Goal: Communication & Community: Answer question/provide support

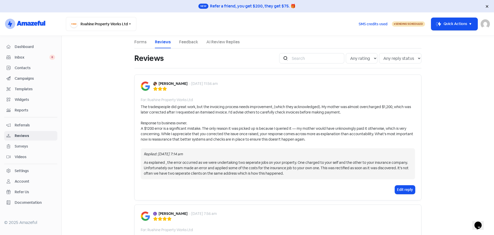
click at [153, 83] on img at bounding box center [155, 84] width 4 height 4
click at [163, 83] on b "[PERSON_NAME]" at bounding box center [173, 83] width 29 height 5
click at [201, 83] on div "- [DATE] 11:56 am" at bounding box center [203, 83] width 29 height 5
click at [163, 86] on icon at bounding box center [164, 88] width 5 height 5
click at [164, 84] on b "[PERSON_NAME]" at bounding box center [173, 83] width 29 height 5
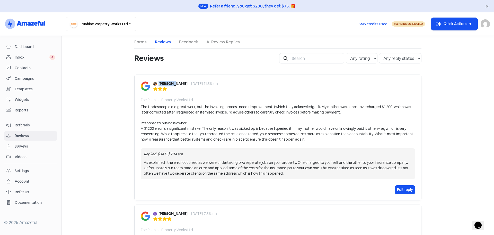
click at [164, 84] on b "[PERSON_NAME]" at bounding box center [173, 83] width 29 height 5
click at [178, 89] on div at bounding box center [185, 88] width 65 height 5
click at [172, 83] on b "[PERSON_NAME]" at bounding box center [173, 83] width 29 height 5
click at [164, 83] on b "[PERSON_NAME]" at bounding box center [173, 83] width 29 height 5
click at [155, 83] on img at bounding box center [155, 84] width 4 height 4
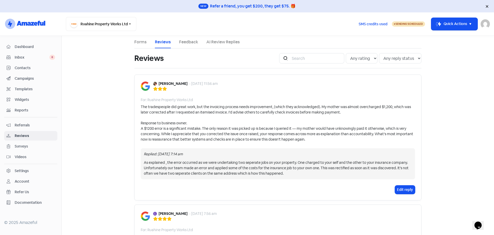
click at [153, 83] on img at bounding box center [155, 84] width 4 height 4
